Goal: Task Accomplishment & Management: Use online tool/utility

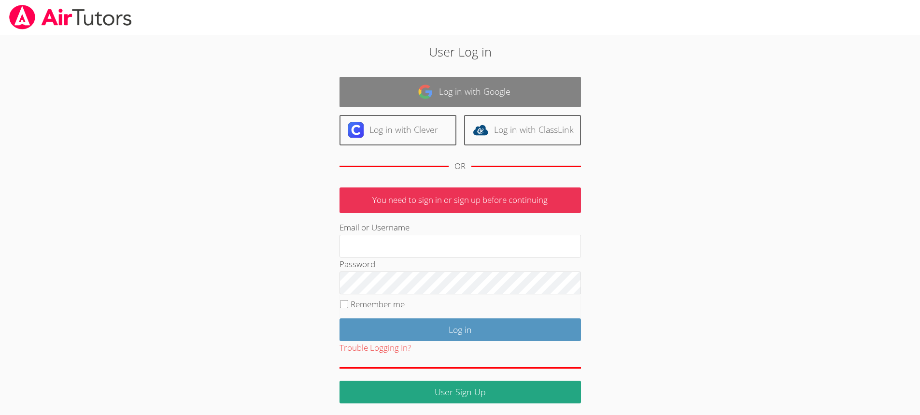
click at [473, 82] on link "Log in with Google" at bounding box center [461, 92] width 242 height 30
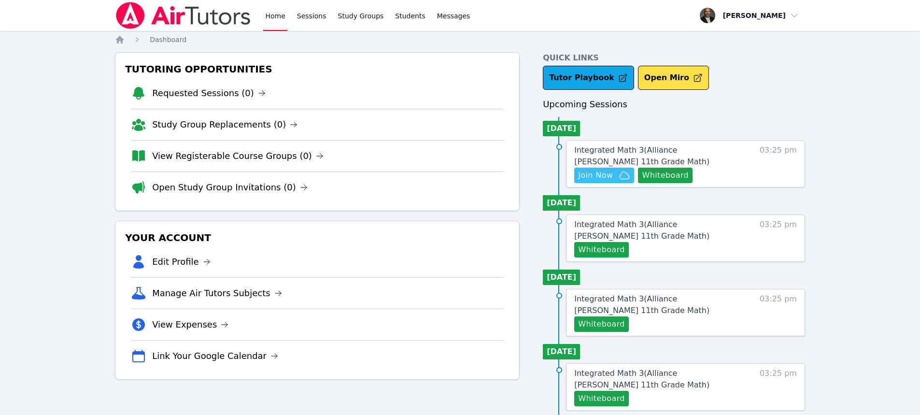
click at [623, 175] on icon "button" at bounding box center [625, 176] width 12 height 12
click at [665, 176] on button "Whiteboard" at bounding box center [665, 175] width 55 height 15
click at [710, 147] on span "Integrated Math 3 ( Alliance McKinzie 11th Grade Math )" at bounding box center [641, 155] width 135 height 21
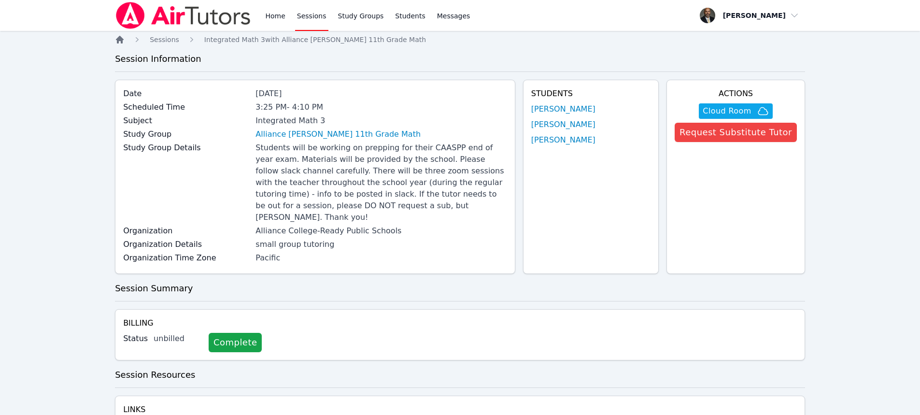
click at [121, 40] on icon "Breadcrumb" at bounding box center [120, 40] width 8 height 8
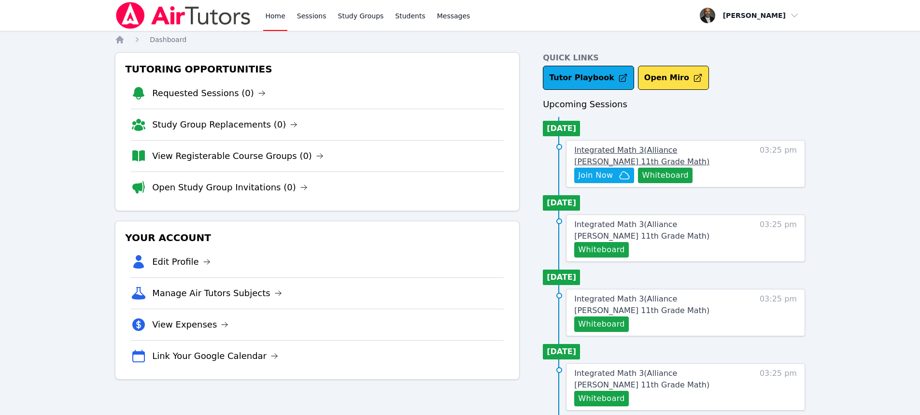
click at [659, 150] on span "Integrated Math 3 ( Alliance McKinzie 11th Grade Math )" at bounding box center [641, 155] width 135 height 21
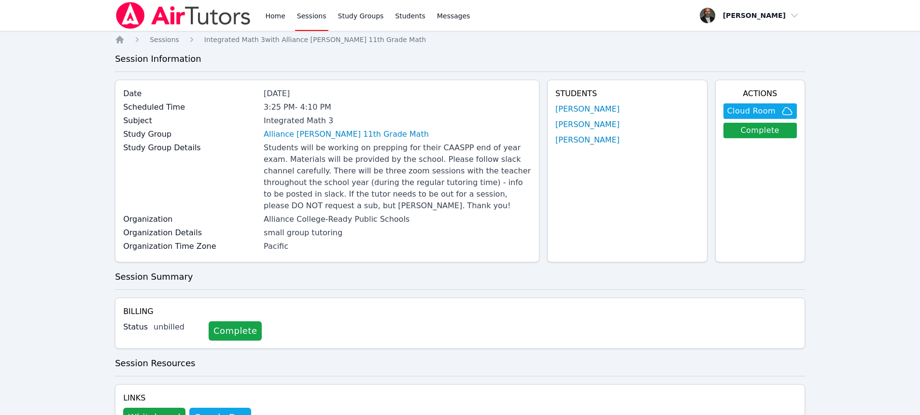
scroll to position [47, 0]
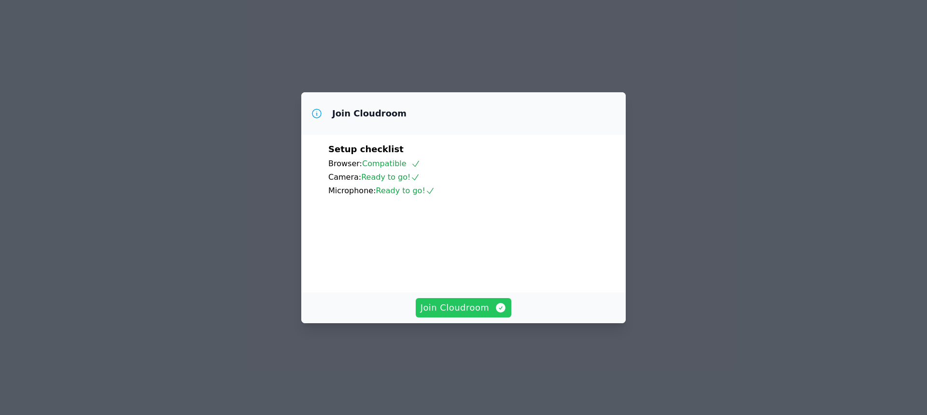
click at [481, 314] on span "Join Cloudroom" at bounding box center [464, 308] width 86 height 14
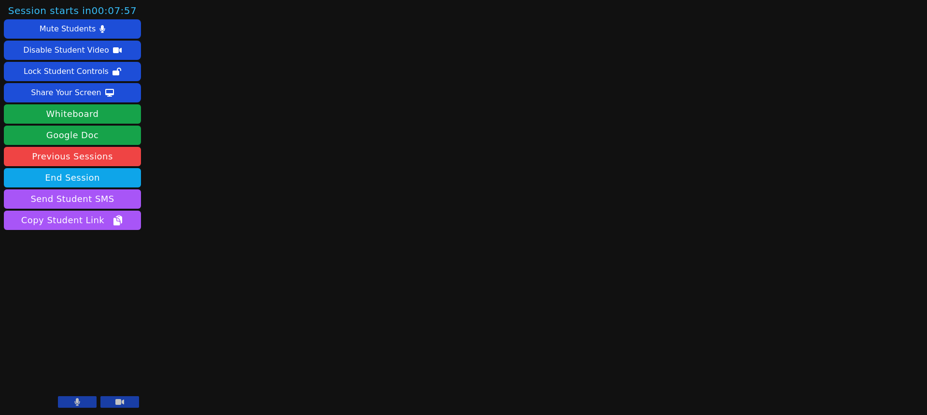
click at [116, 401] on icon at bounding box center [119, 402] width 9 height 6
click at [76, 93] on div "Share Your Screen" at bounding box center [66, 92] width 71 height 15
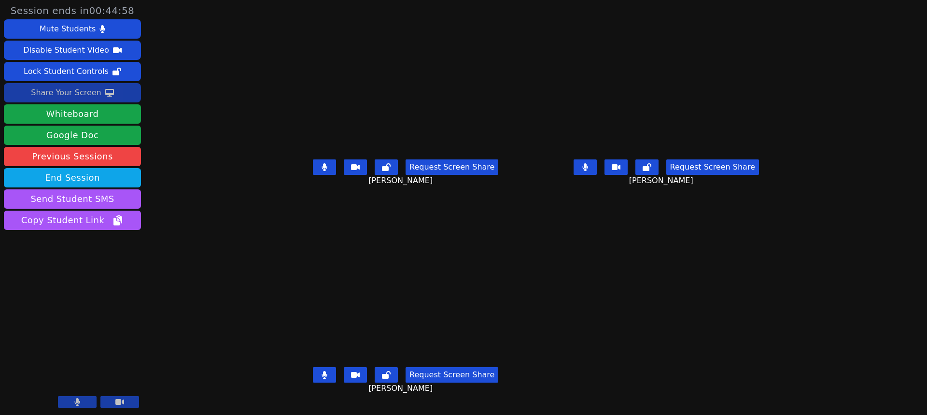
click at [888, 170] on div "Session ends in 00:44:58 Mute Students Disable Student Video Lock Student Contr…" at bounding box center [463, 207] width 927 height 415
click at [76, 96] on div "Share Your Screen" at bounding box center [66, 92] width 71 height 15
click at [86, 90] on div "Share Your Screen" at bounding box center [66, 92] width 71 height 15
click at [85, 90] on div "Share Your Screen" at bounding box center [66, 92] width 71 height 15
click at [71, 85] on button "Share Your Screen" at bounding box center [72, 92] width 137 height 19
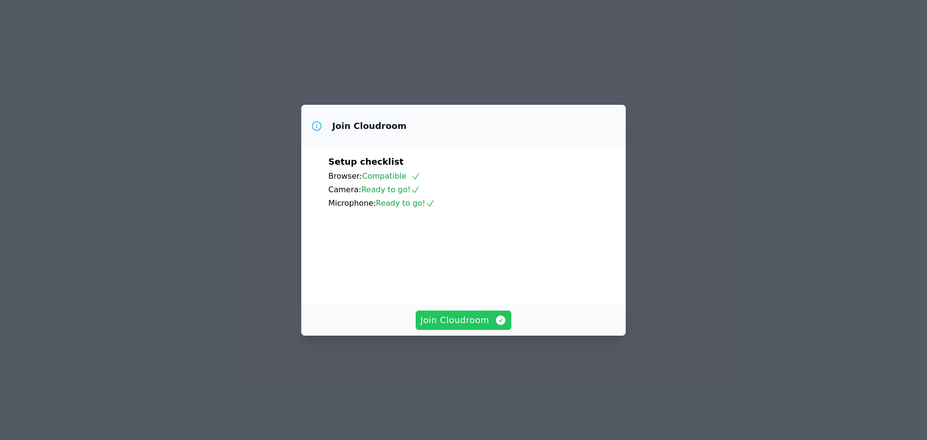
click at [453, 327] on span "Join Cloudroom" at bounding box center [464, 321] width 86 height 14
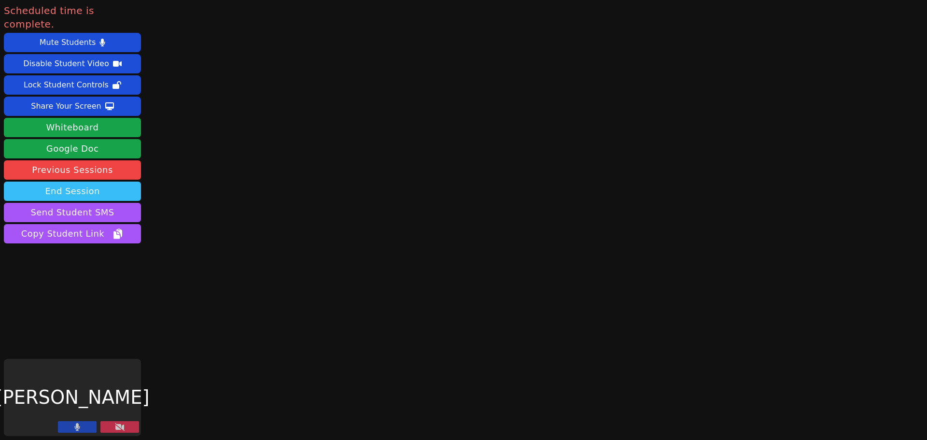
click at [76, 182] on button "End Session" at bounding box center [72, 191] width 137 height 19
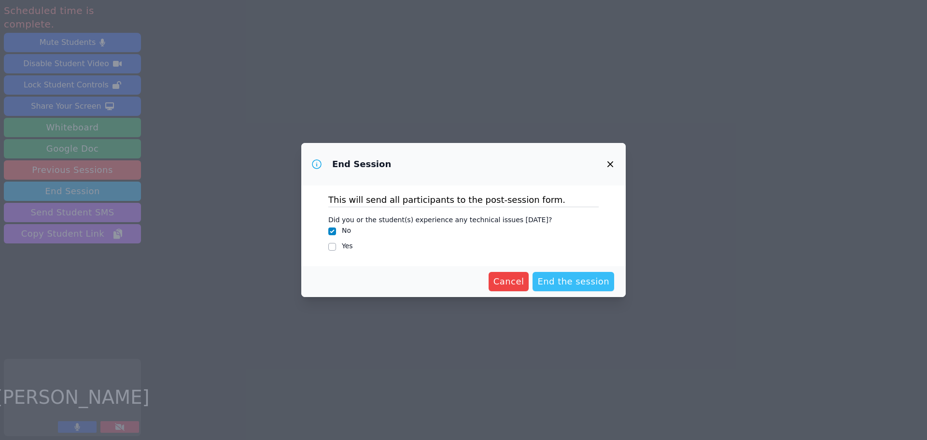
click at [573, 280] on span "End the session" at bounding box center [574, 282] width 72 height 14
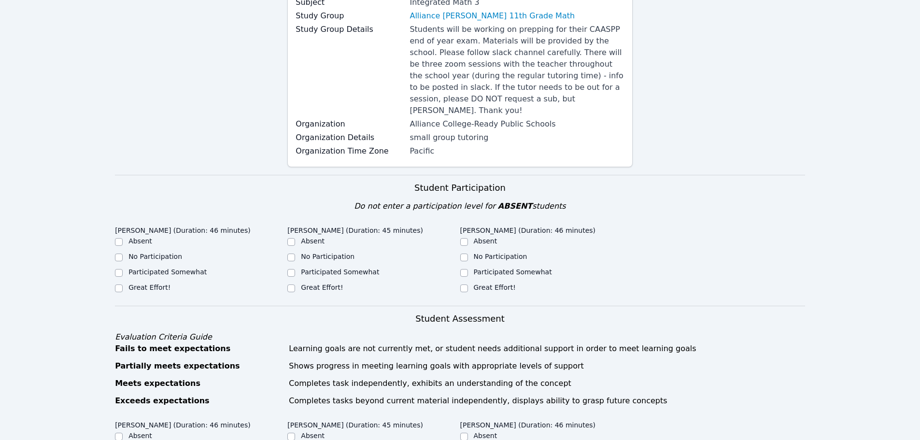
scroll to position [145, 0]
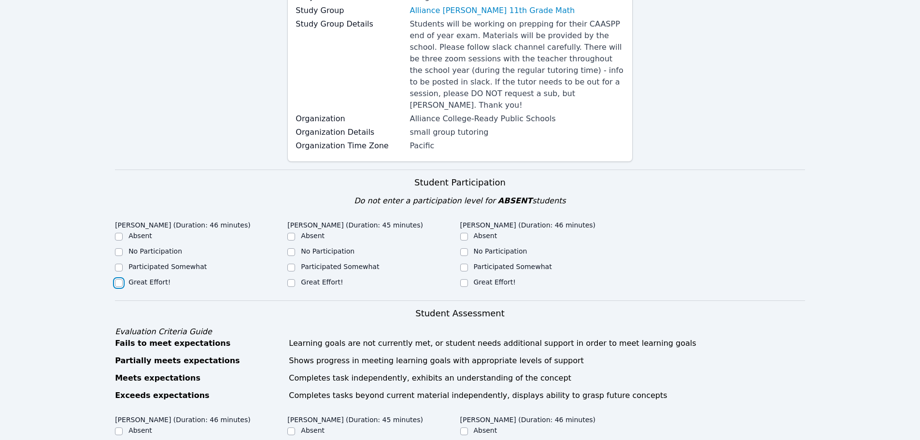
click at [118, 279] on input "Great Effort!" at bounding box center [119, 283] width 8 height 8
checkbox input "true"
click at [292, 264] on input "Participated Somewhat" at bounding box center [291, 268] width 8 height 8
checkbox input "true"
click at [466, 264] on input "Participated Somewhat" at bounding box center [464, 268] width 8 height 8
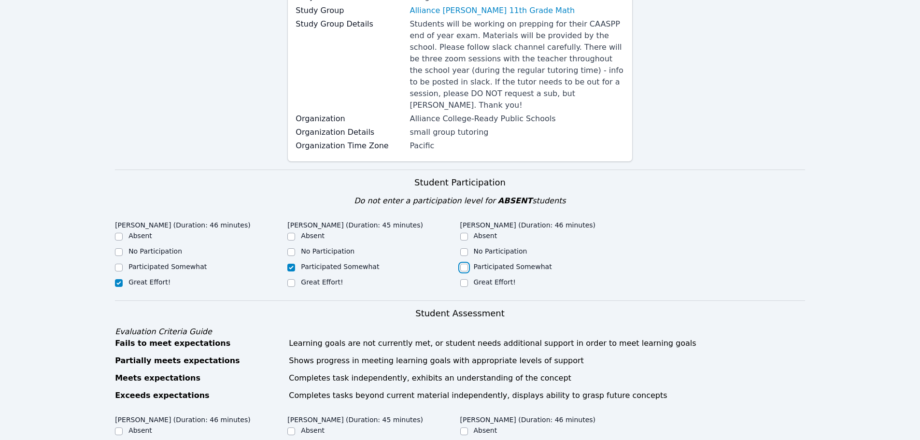
checkbox input "true"
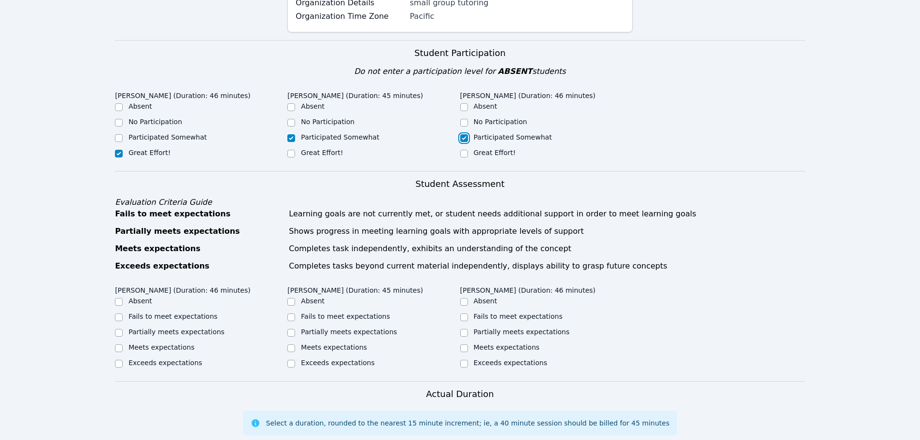
scroll to position [290, 0]
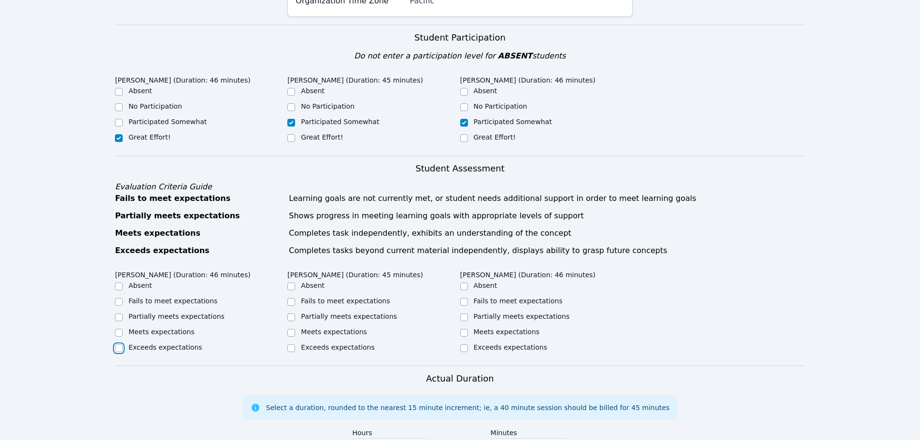
click at [115, 344] on input "Exceeds expectations" at bounding box center [119, 348] width 8 height 8
checkbox input "true"
click at [293, 314] on input "Partially meets expectations" at bounding box center [291, 318] width 8 height 8
checkbox input "true"
click at [467, 314] on input "Partially meets expectations" at bounding box center [464, 318] width 8 height 8
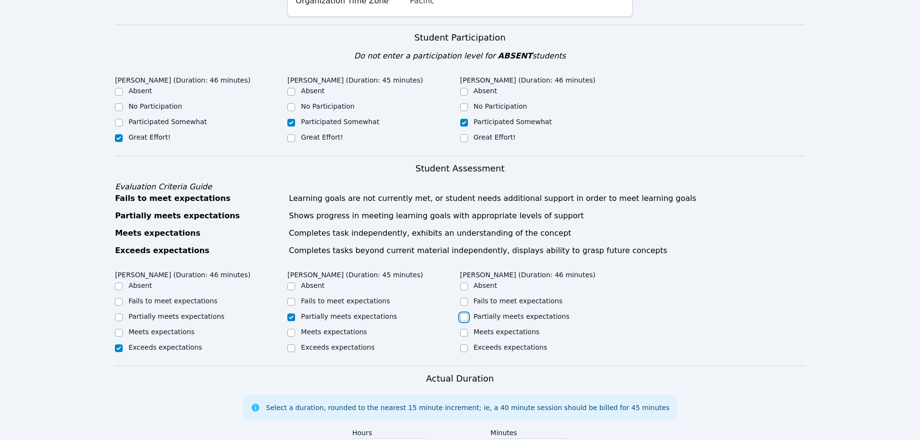
checkbox input "true"
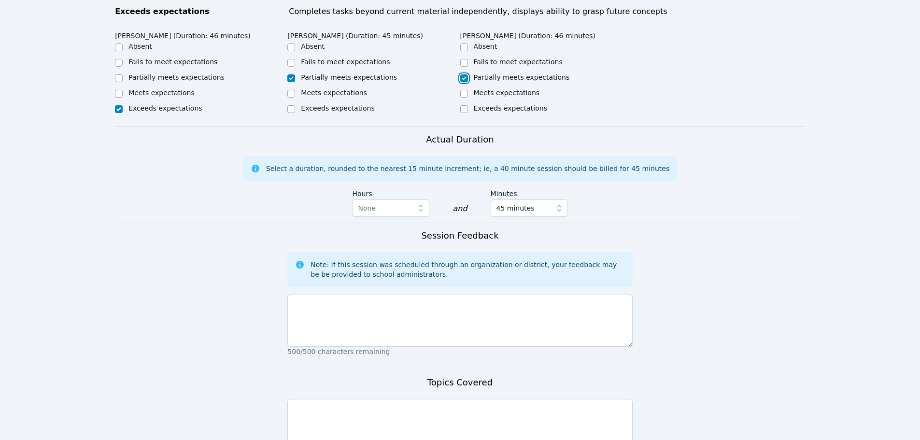
scroll to position [531, 0]
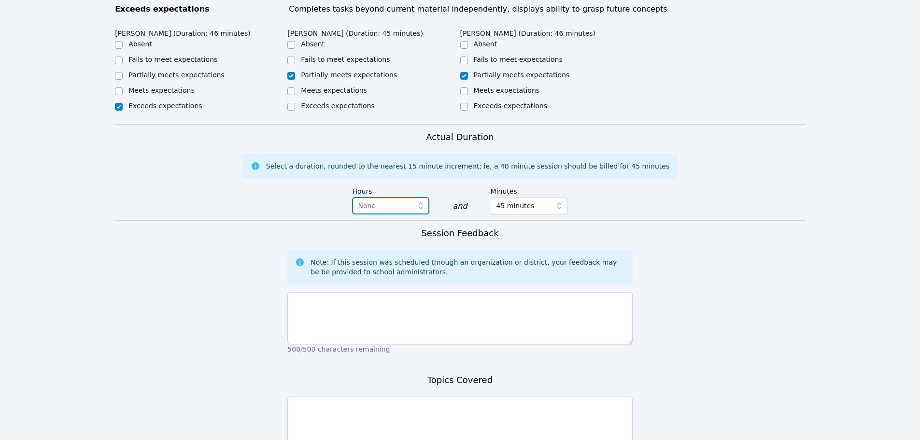
click at [397, 200] on span "None" at bounding box center [384, 206] width 52 height 12
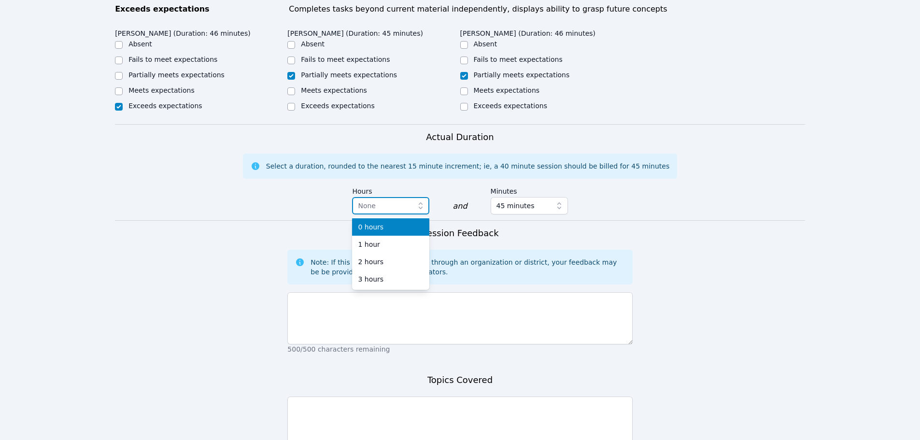
click at [397, 200] on span "None" at bounding box center [384, 206] width 52 height 12
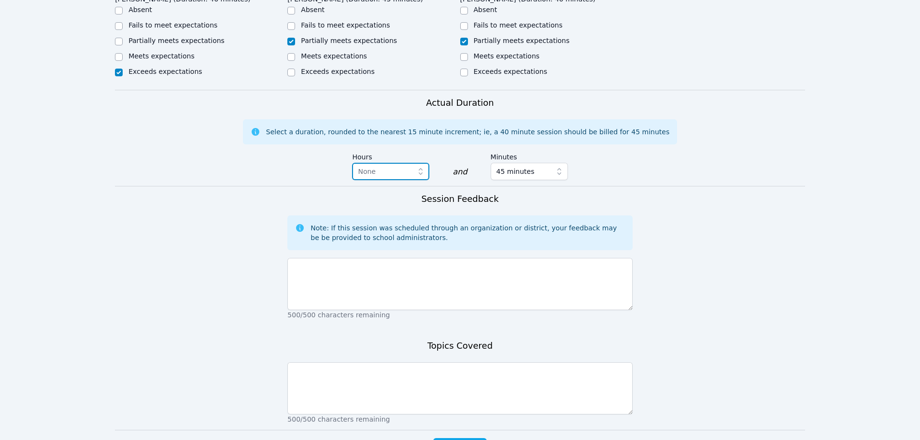
scroll to position [580, 0]
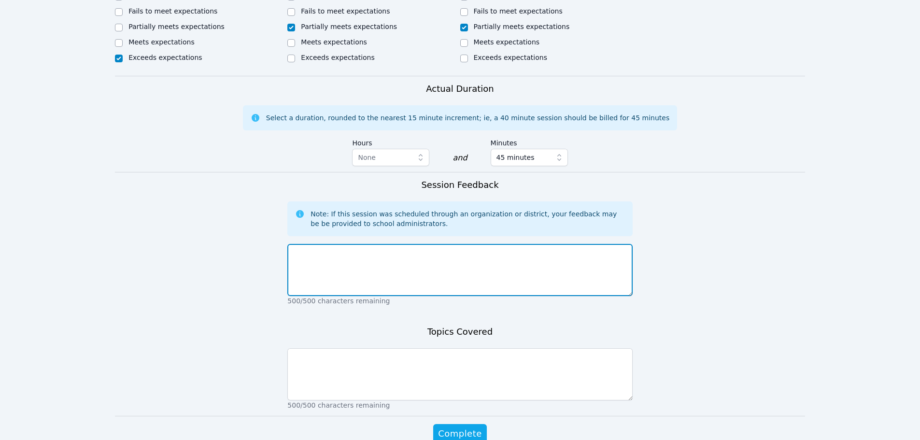
click at [394, 253] on textarea at bounding box center [459, 270] width 345 height 52
type textarea "G"
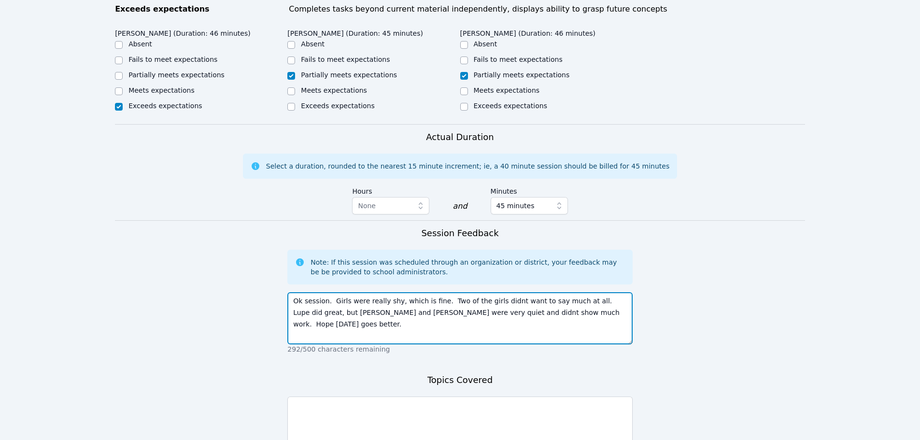
click at [494, 301] on textarea "Ok session. Girls were really shy, which is fine. Two of the girls didnt want t…" at bounding box center [459, 318] width 345 height 52
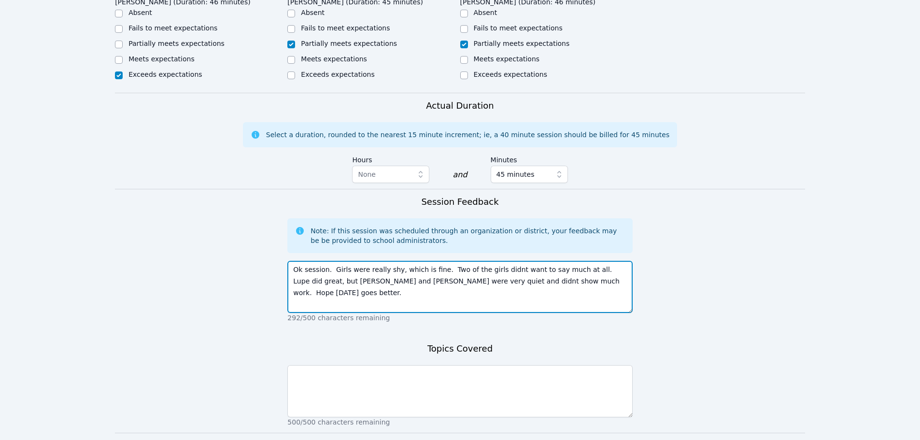
scroll to position [580, 0]
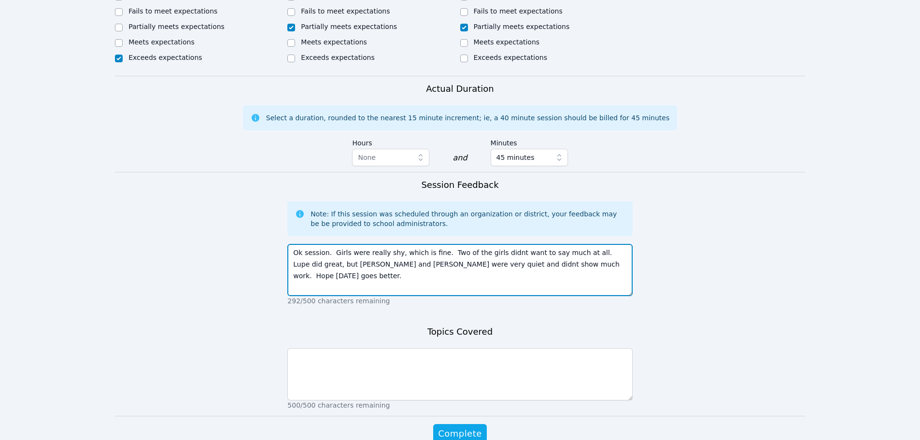
type textarea "Ok session. Girls were really shy, which is fine. Two of the girls didnt want t…"
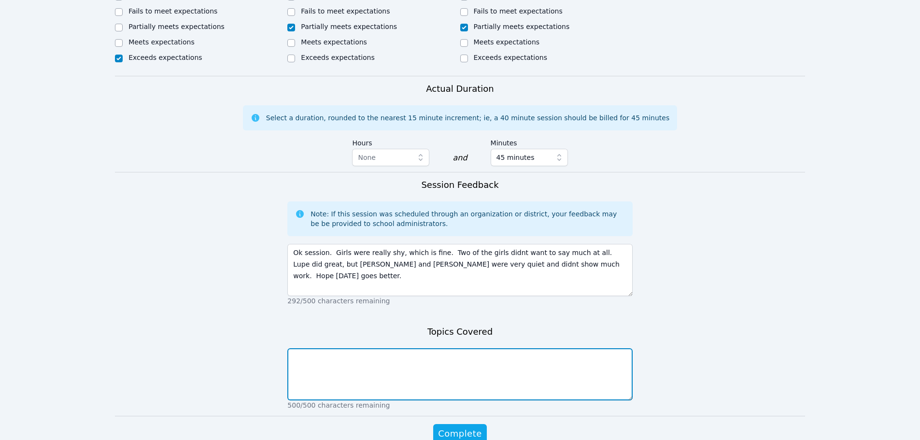
click at [542, 355] on textarea at bounding box center [459, 374] width 345 height 52
type textarea "Solving equations."
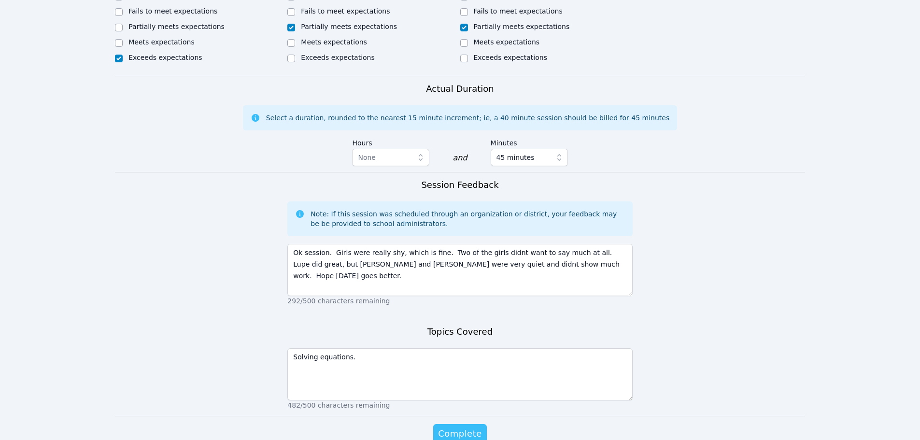
click at [480, 425] on button "Complete" at bounding box center [459, 433] width 53 height 19
